Goal: Task Accomplishment & Management: Use online tool/utility

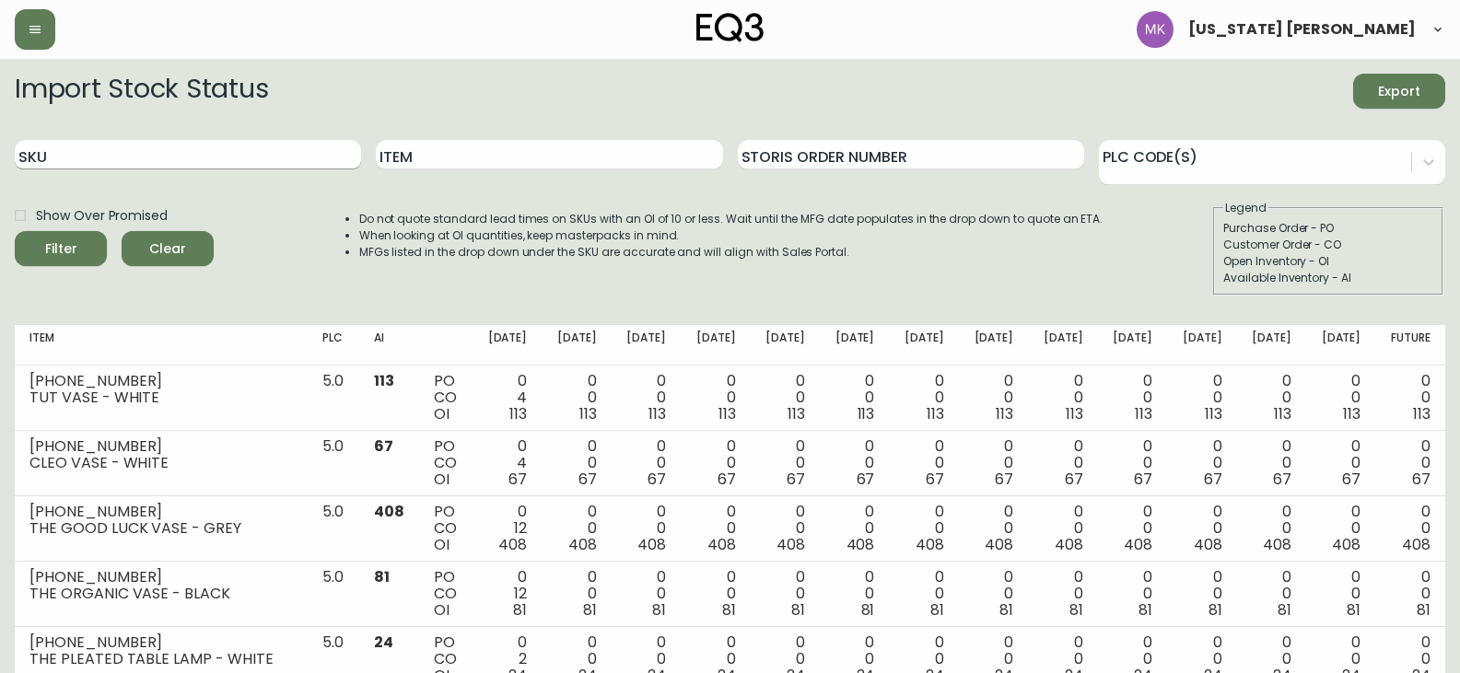
click at [191, 158] on input "SKU" at bounding box center [188, 154] width 346 height 29
paste input "3020-431-32-A"
click at [15, 231] on button "Filter" at bounding box center [61, 248] width 92 height 35
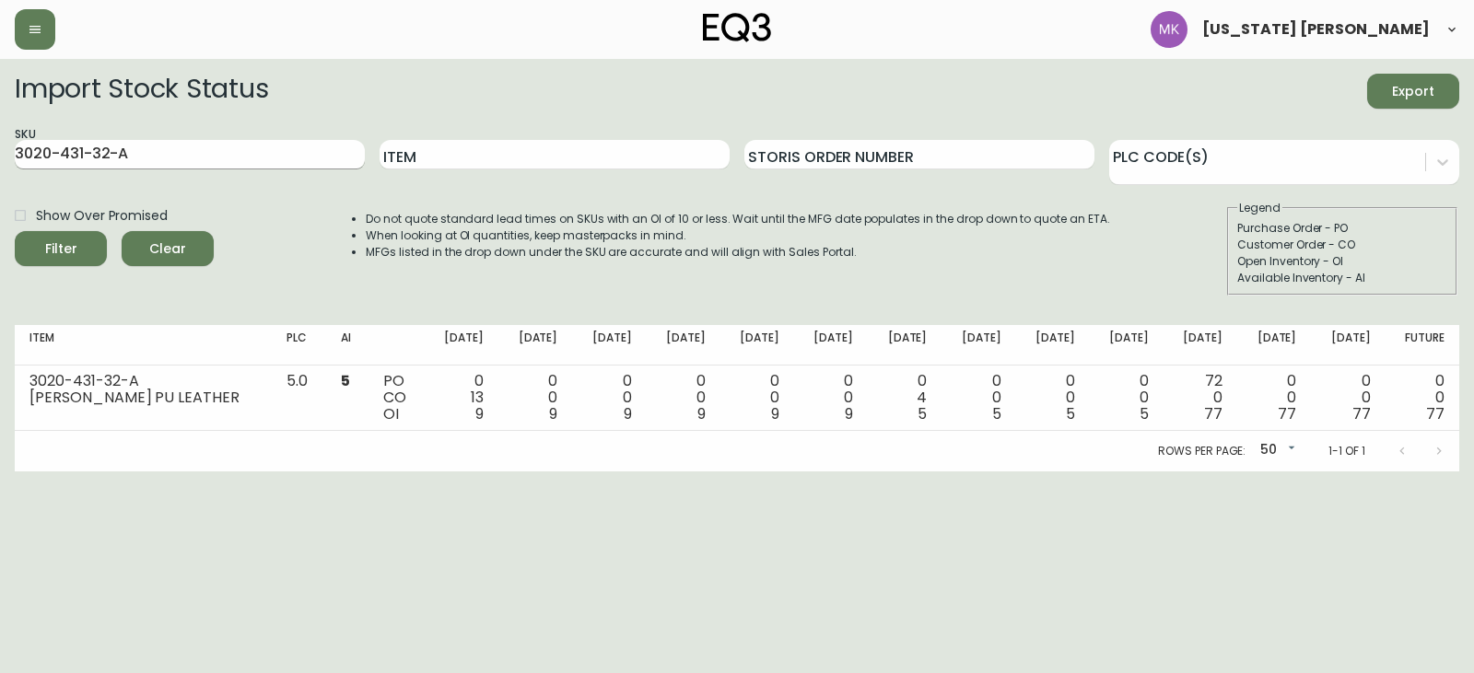
click at [181, 156] on input "3020-431-32-A" at bounding box center [190, 154] width 350 height 29
drag, startPoint x: 14, startPoint y: 145, endPoint x: -123, endPoint y: 133, distance: 136.9
click at [0, 133] on html "[US_STATE] [PERSON_NAME] Import Stock Status Export SKU 3020-431-32-A Item Stor…" at bounding box center [737, 236] width 1474 height 472
paste input "3-4-B"
click at [15, 231] on button "Filter" at bounding box center [61, 248] width 92 height 35
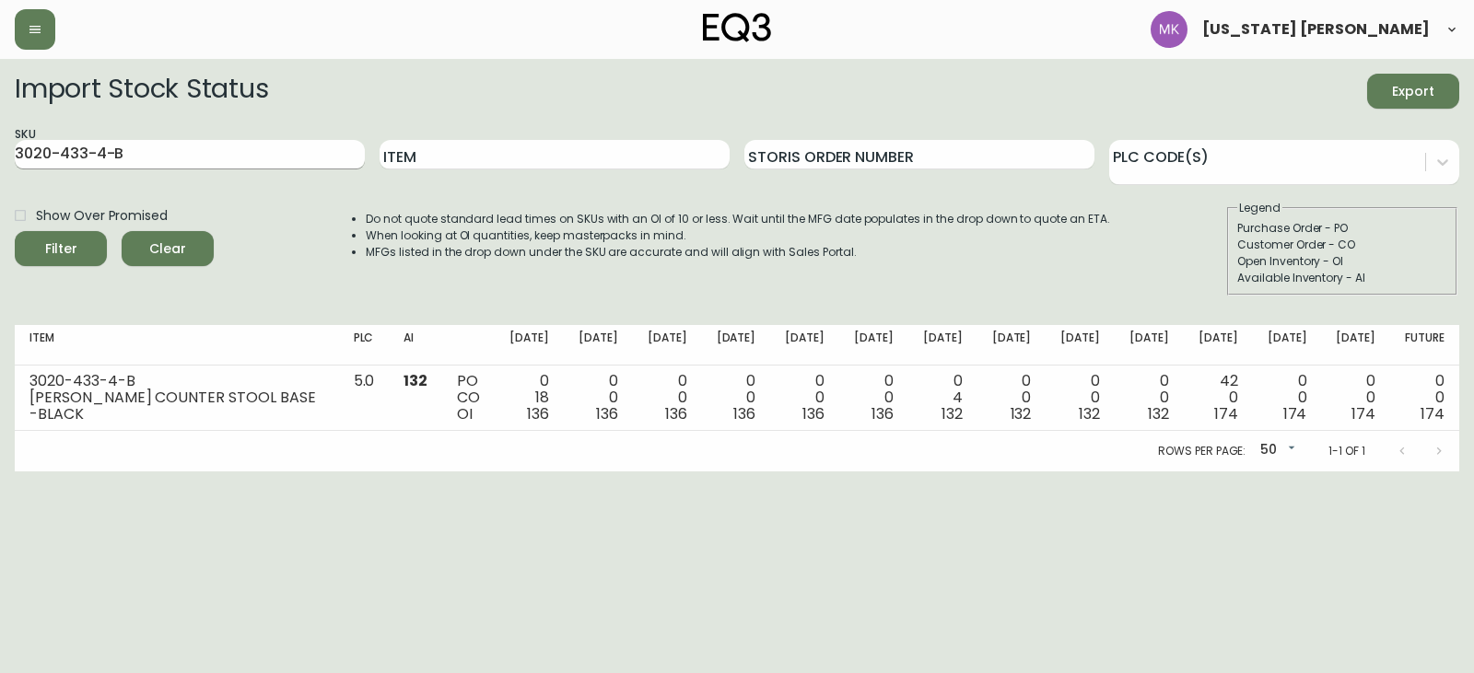
click at [139, 151] on input "3020-433-4-B" at bounding box center [190, 154] width 350 height 29
drag, startPoint x: 139, startPoint y: 153, endPoint x: -339, endPoint y: 113, distance: 479.7
click at [0, 113] on html "[US_STATE] [PERSON_NAME] Import Stock Status Export SKU 3020-433-4-B Item Stori…" at bounding box center [737, 236] width 1474 height 472
paste input "[PHONE_NUMBER]"
click at [15, 231] on button "Filter" at bounding box center [61, 248] width 92 height 35
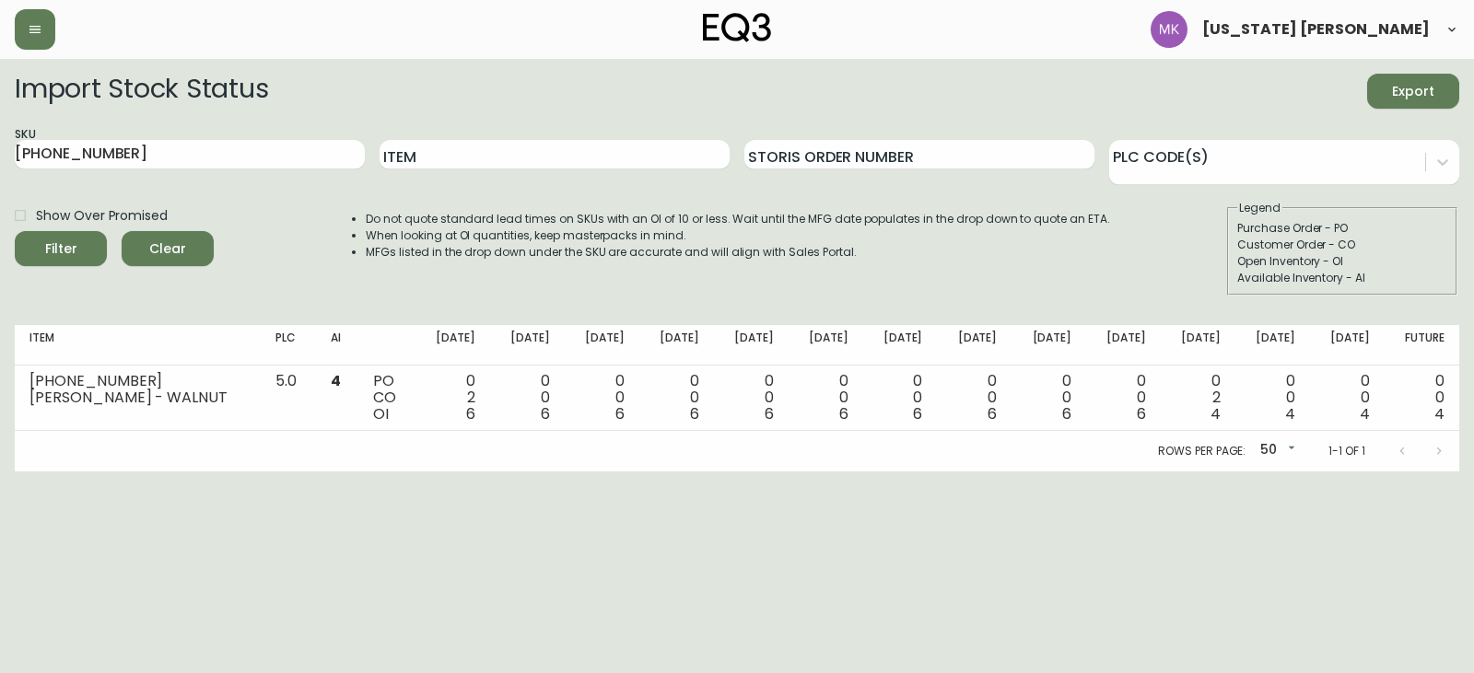
drag, startPoint x: 181, startPoint y: 151, endPoint x: -338, endPoint y: 88, distance: 523.4
click at [0, 88] on html "[US_STATE] [PERSON_NAME] Import Stock Status Export SKU [PHONE_NUMBER] Item Sto…" at bounding box center [737, 236] width 1474 height 472
paste input "6"
click at [15, 231] on button "Filter" at bounding box center [61, 248] width 92 height 35
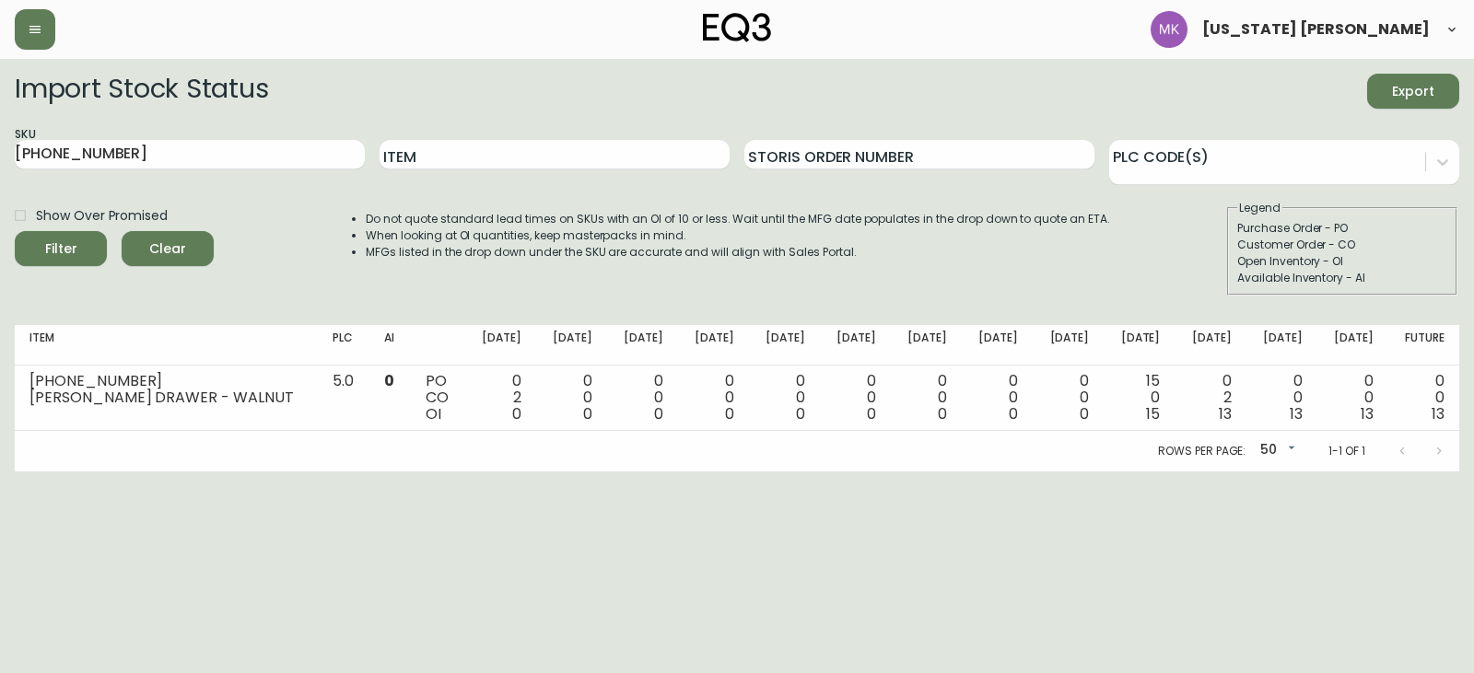
drag, startPoint x: -89, startPoint y: 154, endPoint x: -169, endPoint y: 154, distance: 79.2
click at [0, 154] on html "[US_STATE] [PERSON_NAME] Import Stock Status Export SKU [PHONE_NUMBER] Item Sto…" at bounding box center [737, 236] width 1474 height 472
paste input "[PHONE_NUMBER]"
click at [15, 231] on button "Filter" at bounding box center [61, 248] width 92 height 35
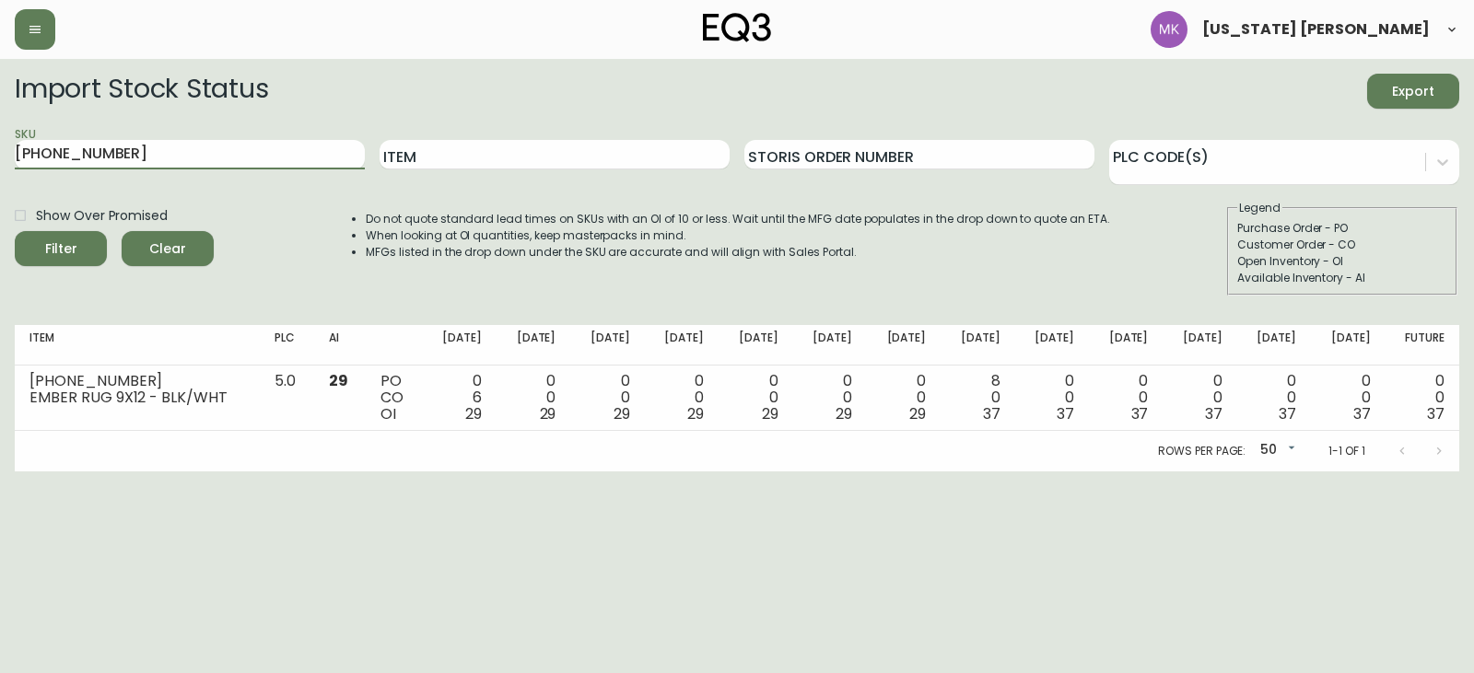
drag, startPoint x: 55, startPoint y: 145, endPoint x: -408, endPoint y: 128, distance: 463.6
click at [0, 128] on html "[US_STATE] [PERSON_NAME] Import Stock Status Export SKU [PHONE_NUMBER] Item Sto…" at bounding box center [737, 236] width 1474 height 472
paste input "020-431-32-A"
click at [15, 231] on button "Filter" at bounding box center [61, 248] width 92 height 35
drag, startPoint x: 163, startPoint y: 153, endPoint x: -568, endPoint y: 67, distance: 736.4
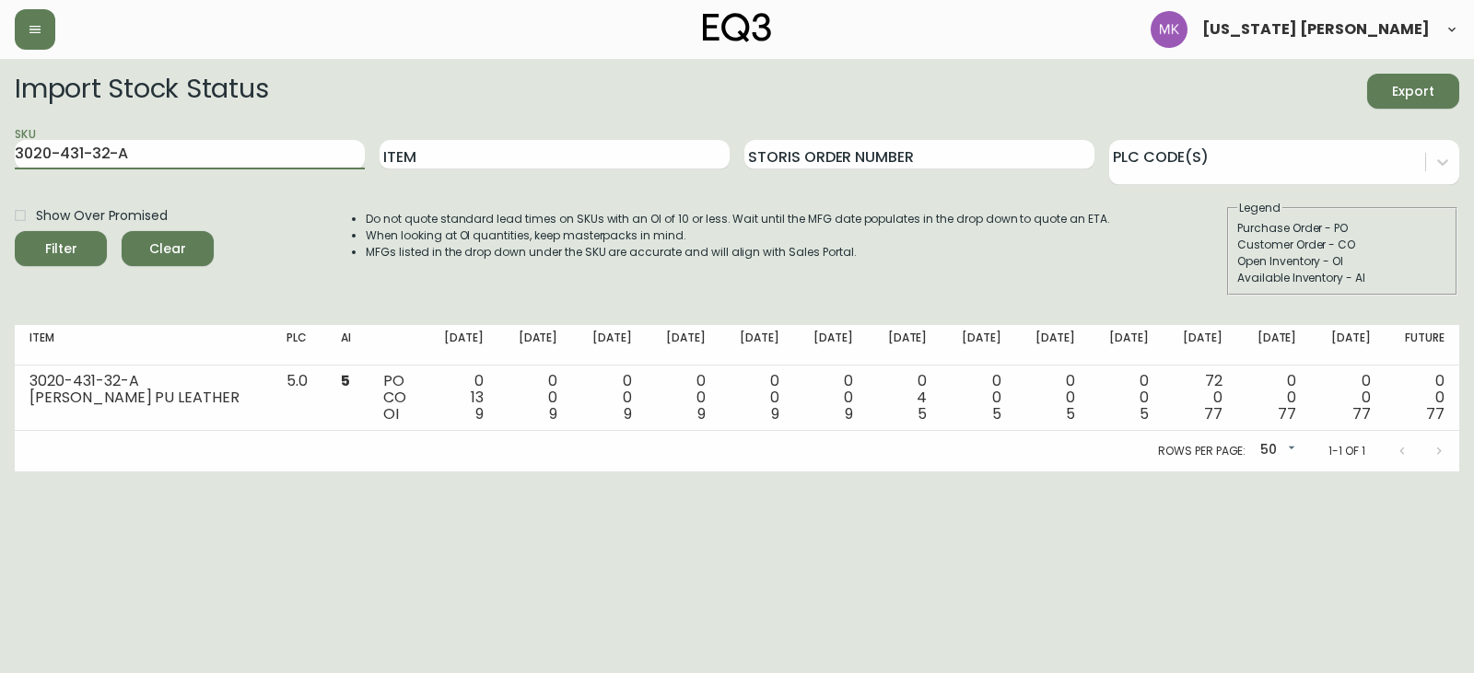
click at [0, 67] on html "[US_STATE] [PERSON_NAME] Import Stock Status Export SKU 3020-431-32-A Item Stor…" at bounding box center [737, 236] width 1474 height 472
paste input "3-4-B"
type input "3020-433-4-B"
click at [15, 231] on button "Filter" at bounding box center [61, 248] width 92 height 35
